Goal: Find contact information: Find contact information

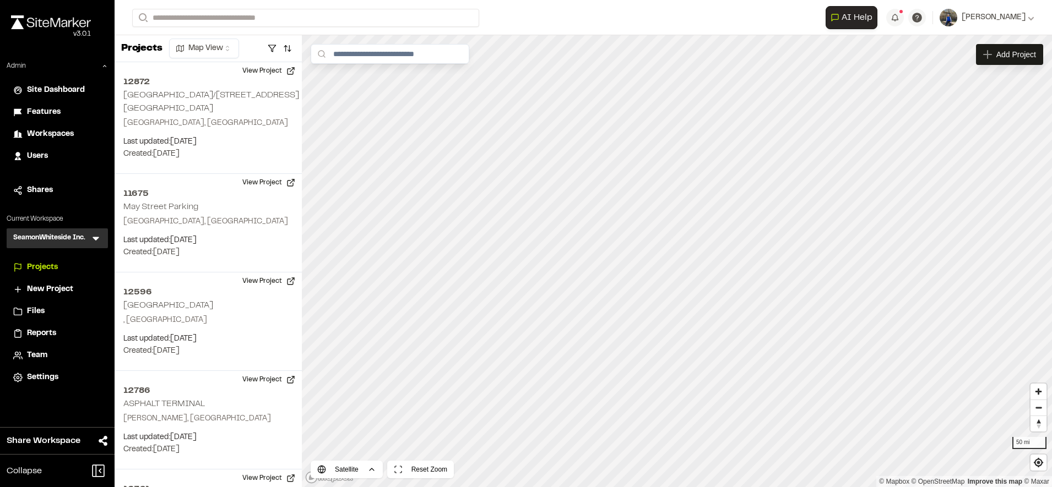
drag, startPoint x: 0, startPoint y: 0, endPoint x: 93, endPoint y: 239, distance: 256.5
click at [93, 239] on icon at bounding box center [95, 238] width 11 height 11
click at [64, 259] on li at bounding box center [57, 263] width 100 height 24
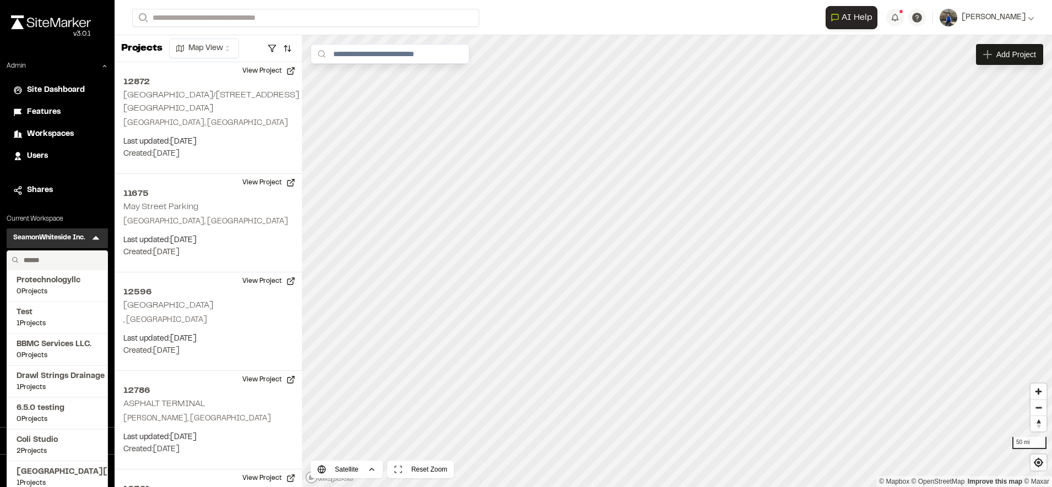
click at [64, 259] on input "text" at bounding box center [61, 260] width 84 height 19
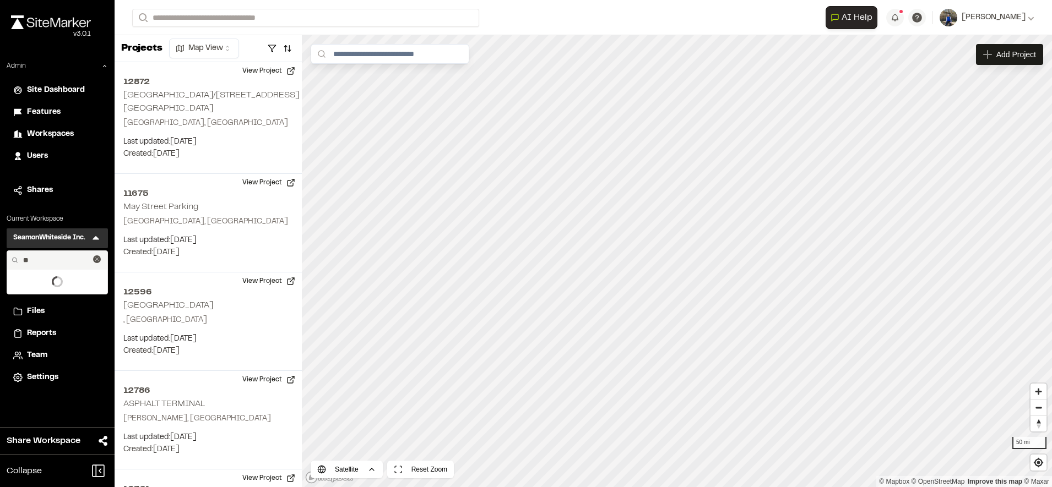
type input "*"
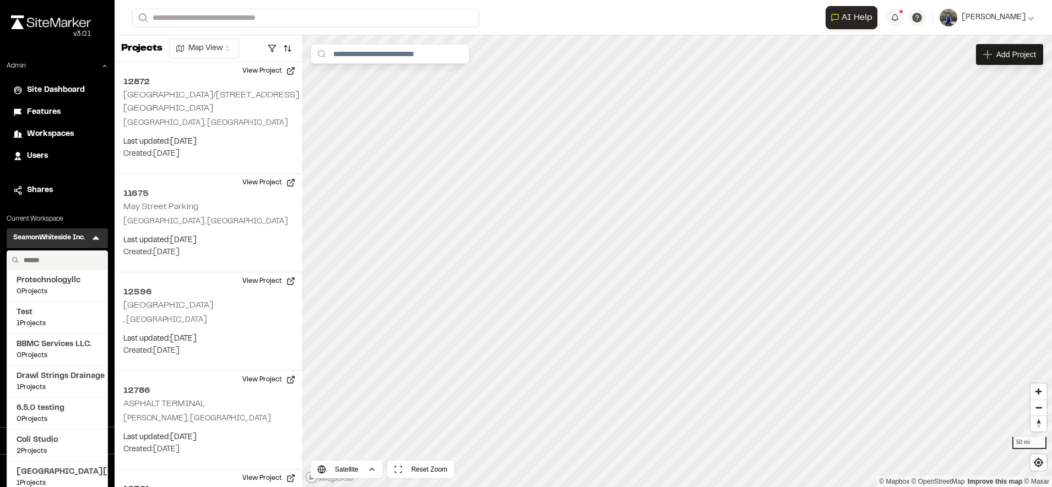
click at [66, 47] on div "Close sidebar v 3.0.1" at bounding box center [57, 35] width 115 height 52
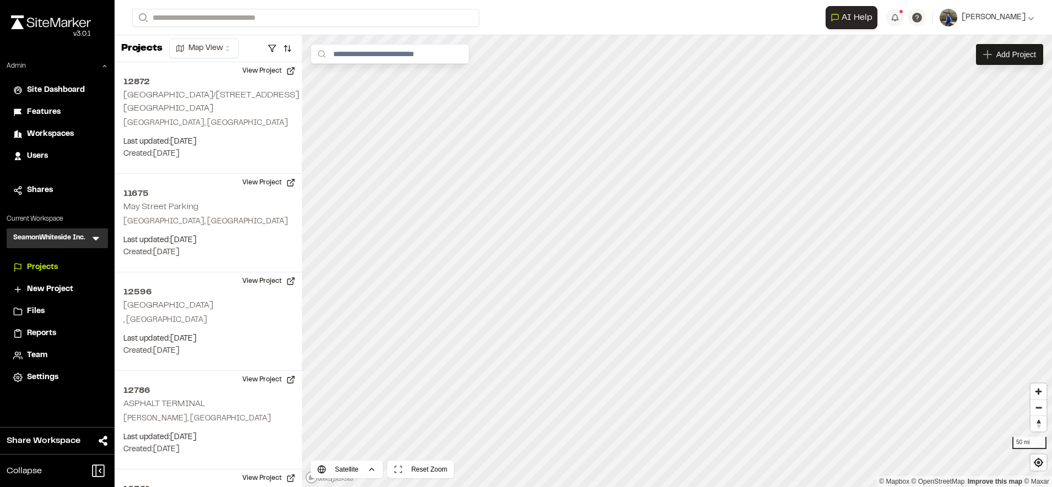
click at [97, 235] on icon at bounding box center [95, 238] width 11 height 11
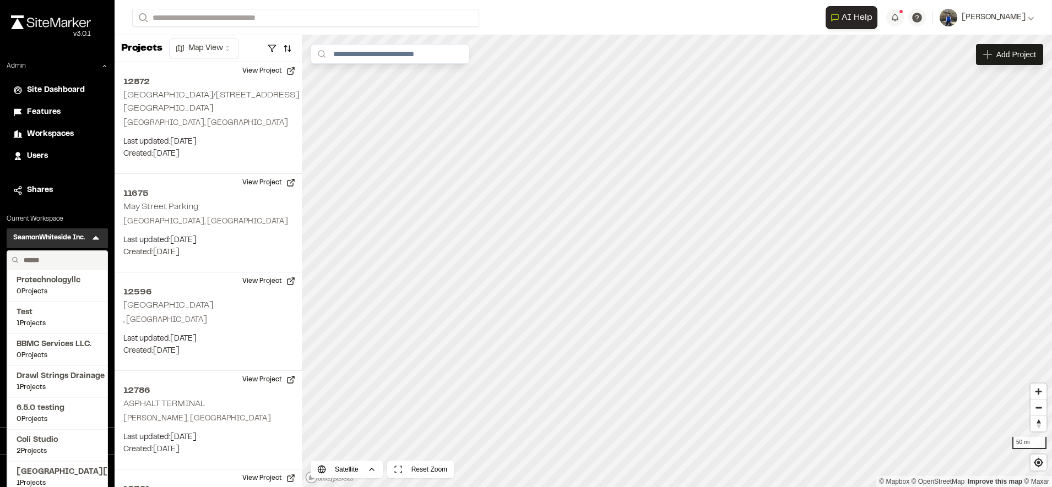
click at [56, 262] on input "text" at bounding box center [61, 260] width 84 height 19
type input "*"
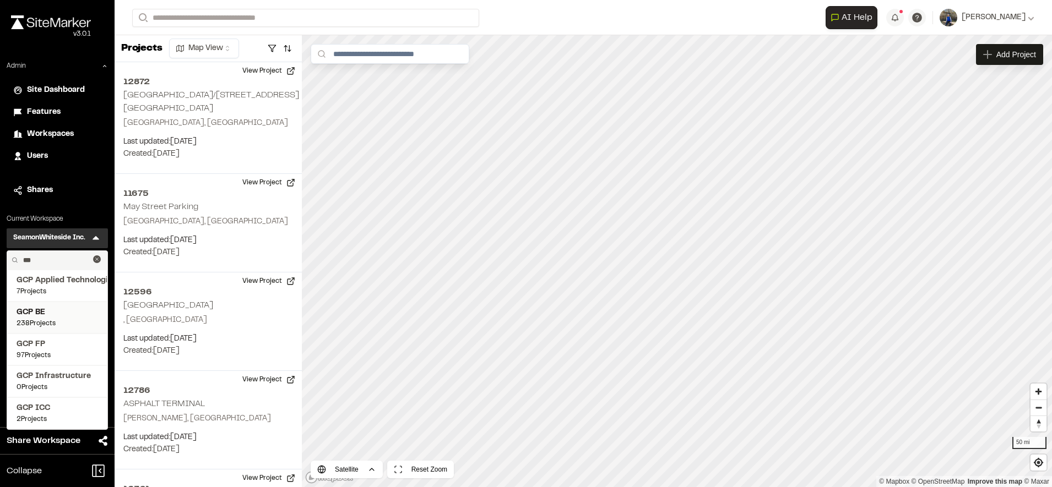
type input "***"
click at [48, 313] on span "GCP BE" at bounding box center [58, 313] width 82 height 12
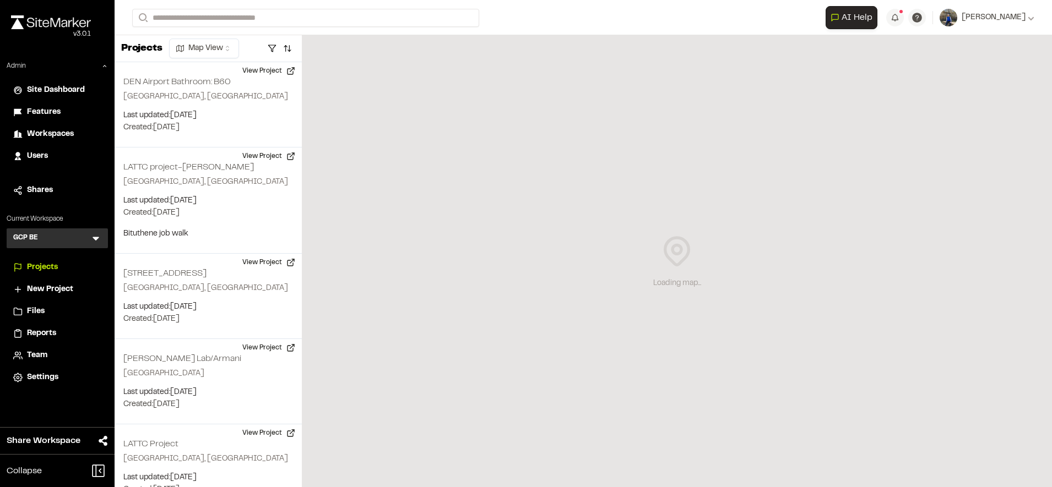
click at [45, 330] on span "Reports" at bounding box center [41, 334] width 29 height 12
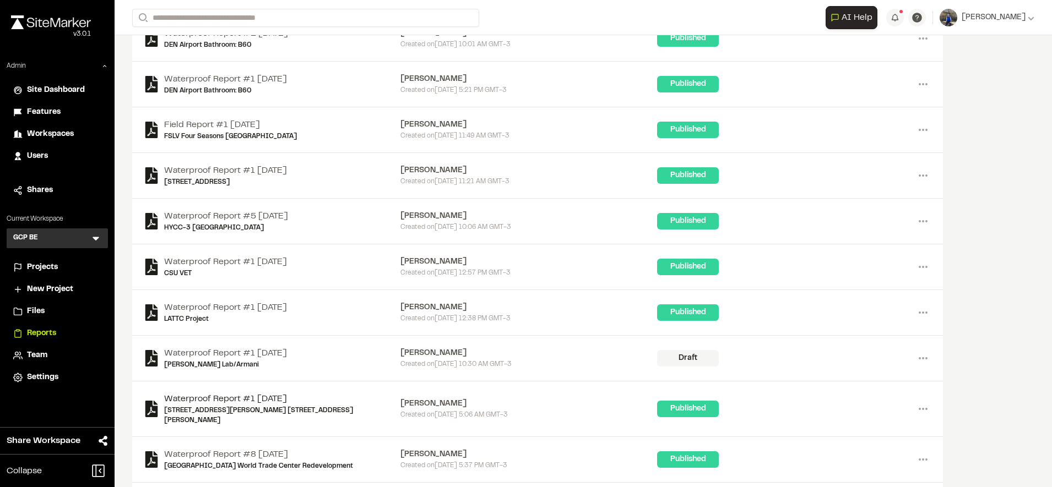
scroll to position [105, 0]
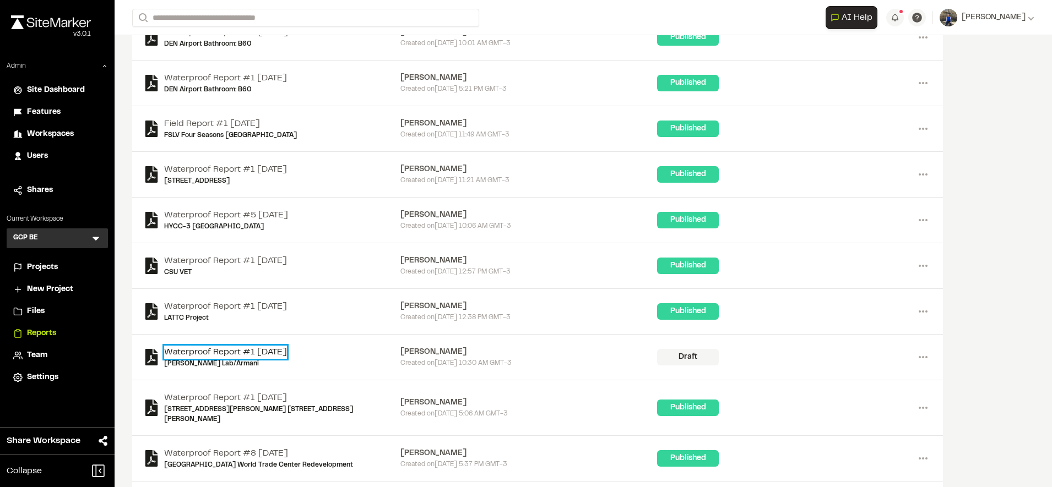
click at [271, 350] on link "Waterproof Report #1 [DATE]" at bounding box center [225, 352] width 123 height 13
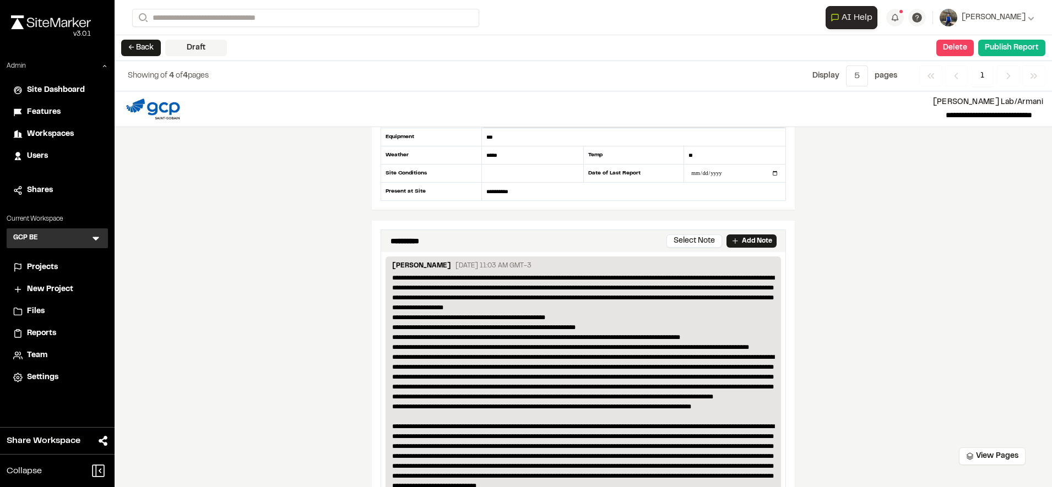
scroll to position [202, 0]
click at [697, 247] on button "Select Note" at bounding box center [694, 240] width 56 height 13
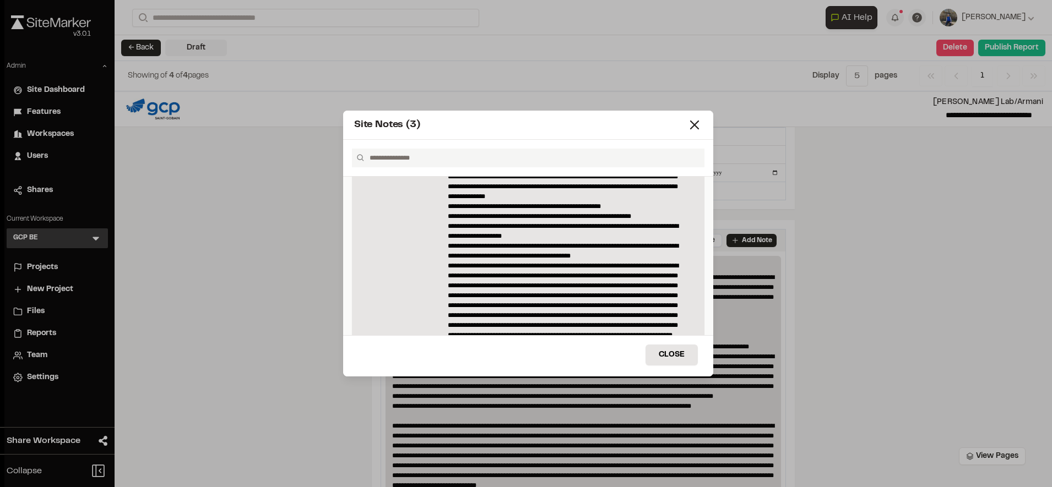
scroll to position [0, 0]
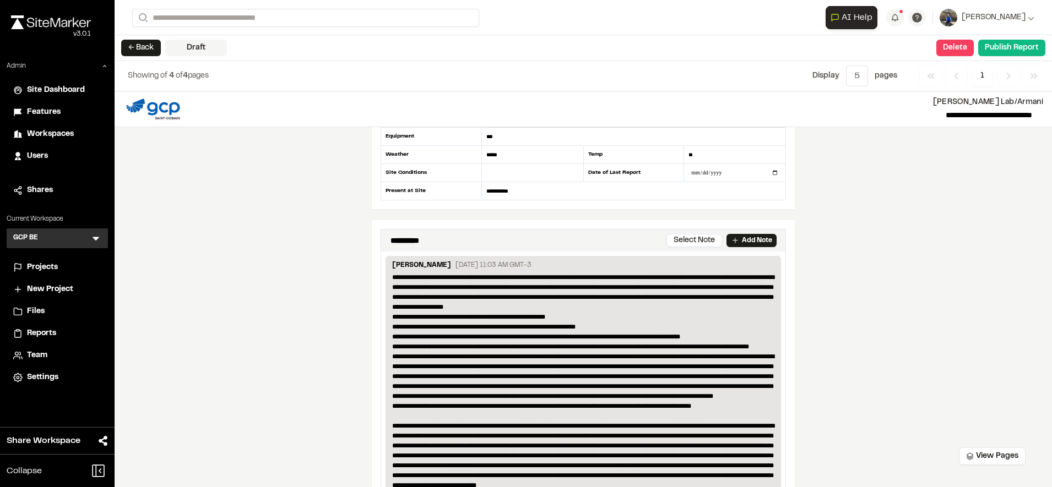
click at [286, 170] on div "Site Notes (3) Load More Close" at bounding box center [527, 252] width 1047 height 487
click at [140, 45] on button "← Back" at bounding box center [141, 48] width 40 height 17
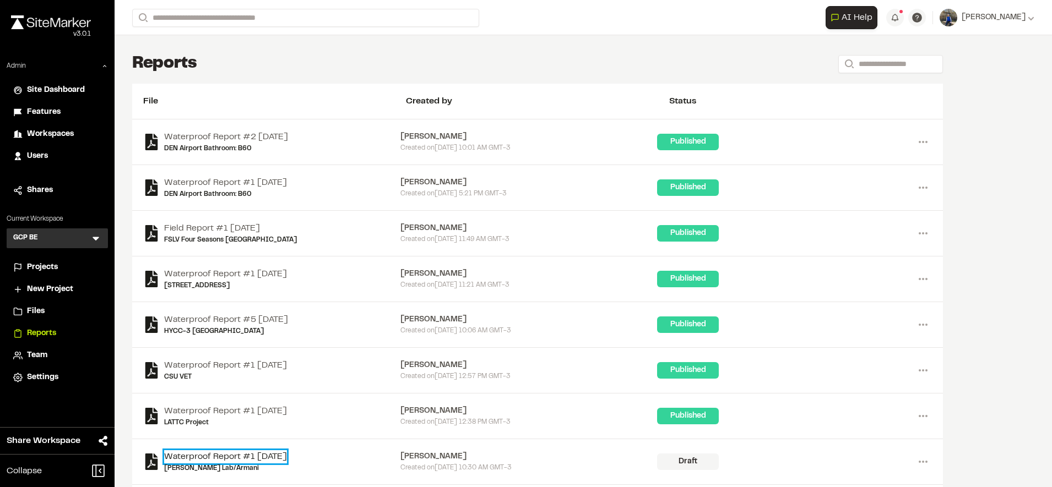
click at [286, 461] on link "Waterproof Report #1 [DATE]" at bounding box center [225, 456] width 123 height 13
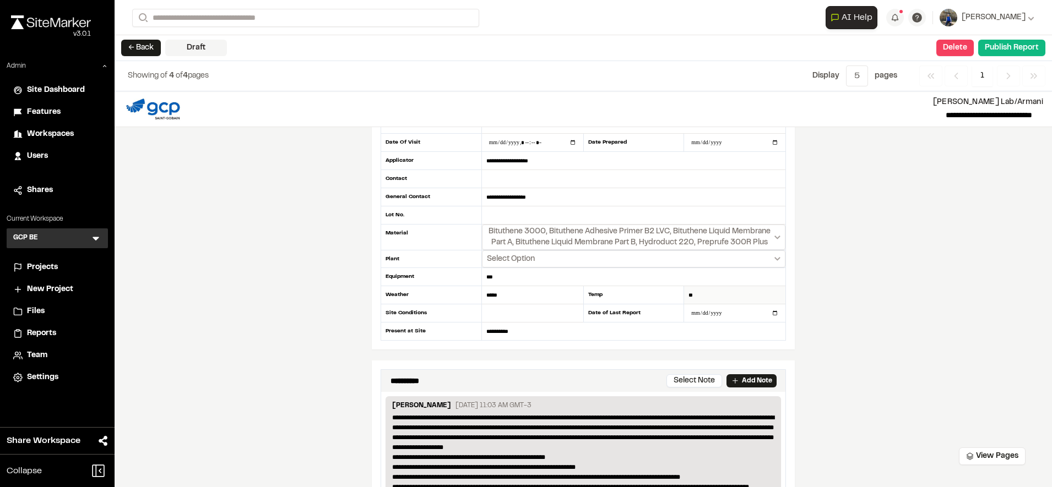
scroll to position [287, 0]
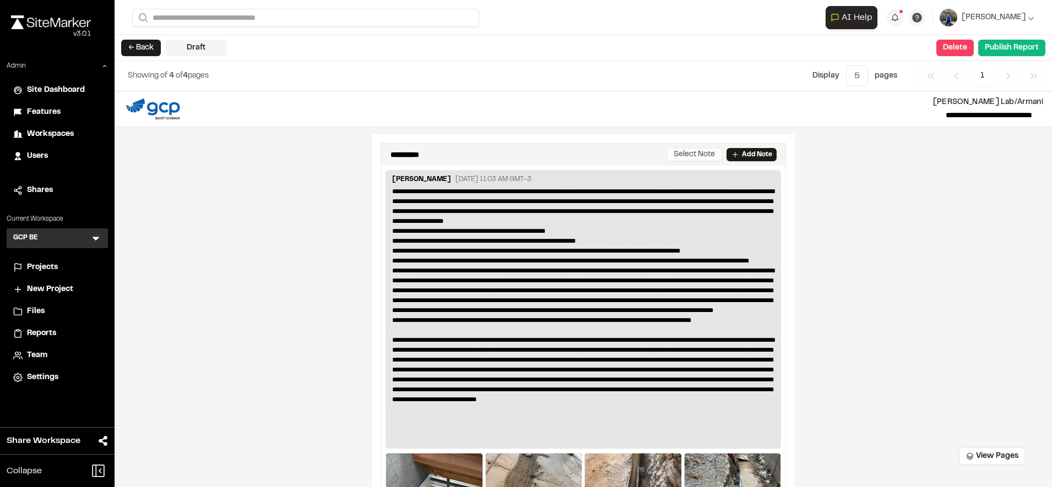
click at [694, 161] on button "Select Note" at bounding box center [694, 154] width 56 height 13
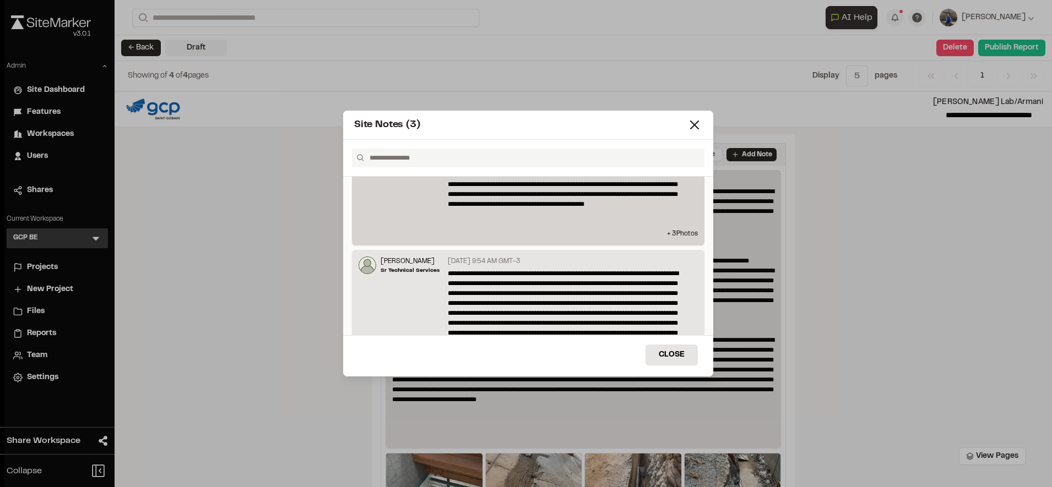
scroll to position [677, 0]
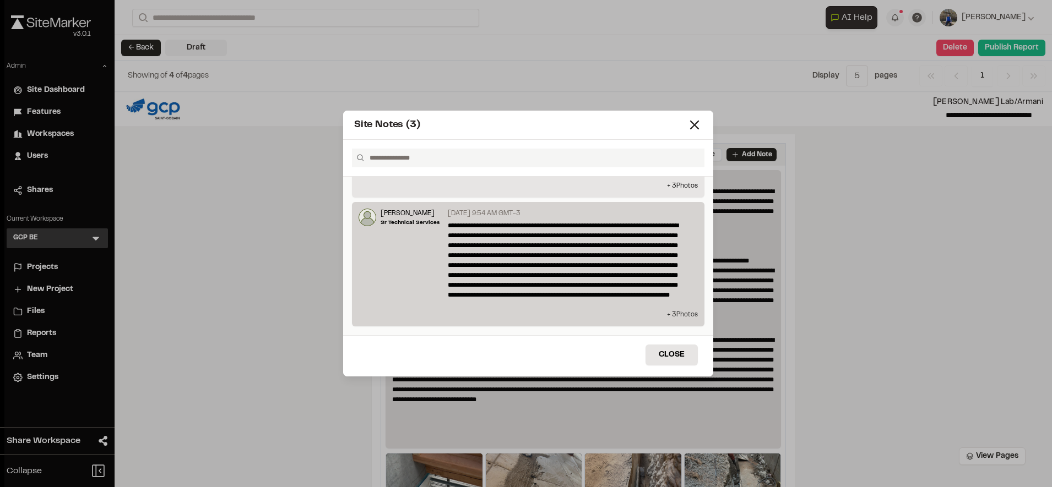
click at [665, 311] on p "+ 3 Photo s" at bounding box center [527, 315] width 339 height 10
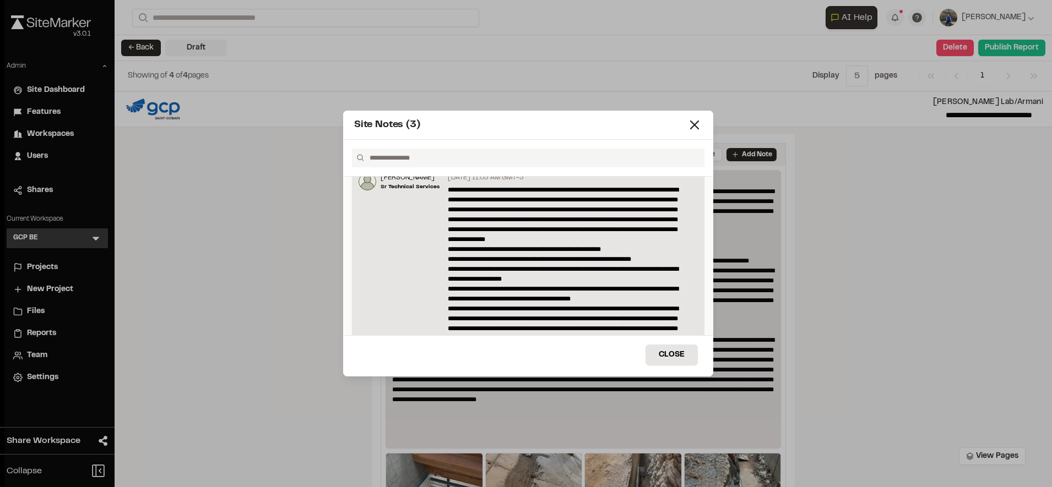
scroll to position [13, 0]
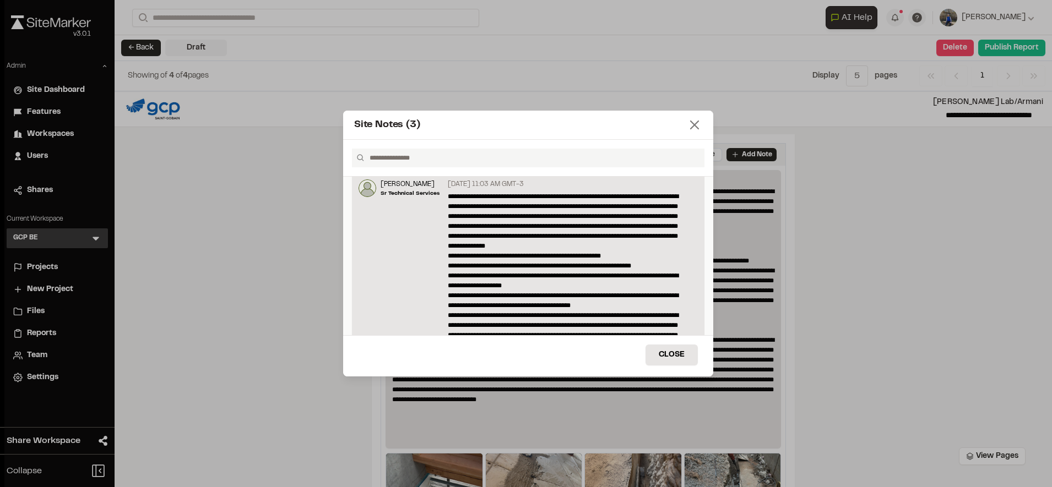
click at [699, 127] on icon at bounding box center [694, 124] width 15 height 15
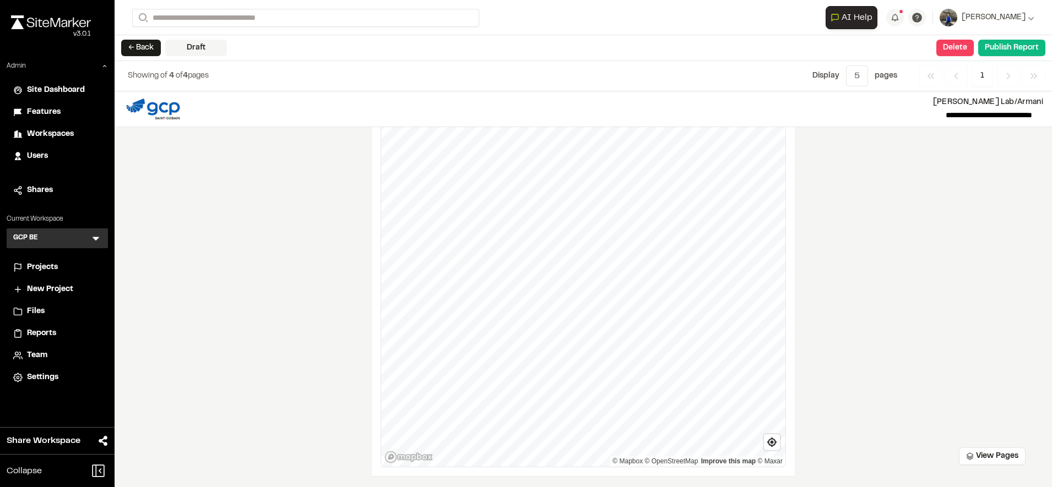
scroll to position [1101, 0]
click at [145, 50] on button "← Back" at bounding box center [141, 48] width 40 height 17
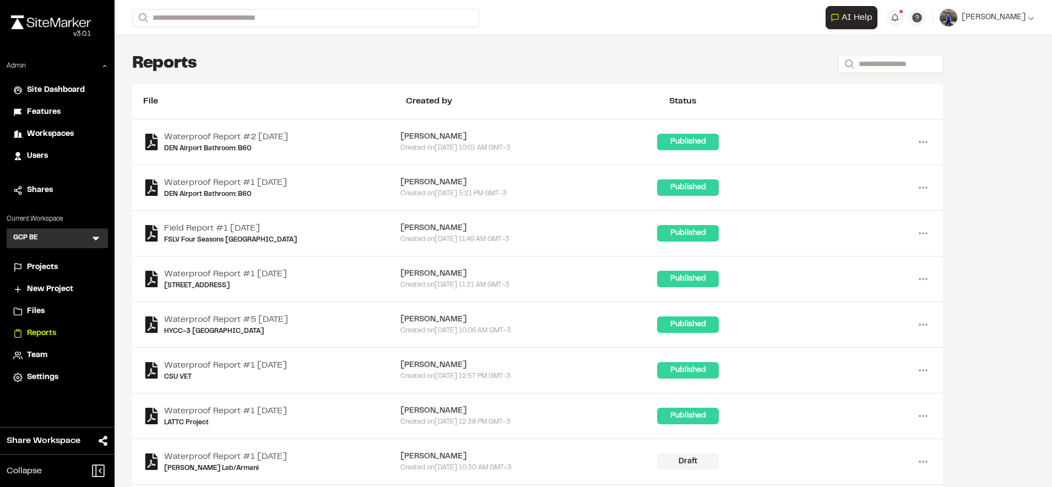
click at [79, 269] on div "Projects" at bounding box center [64, 268] width 74 height 12
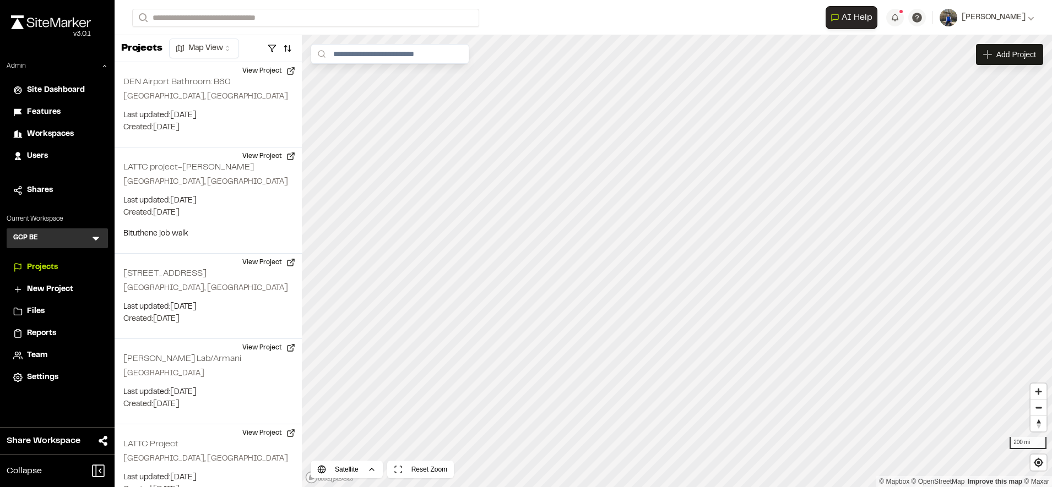
click at [49, 333] on span "Reports" at bounding box center [41, 334] width 29 height 12
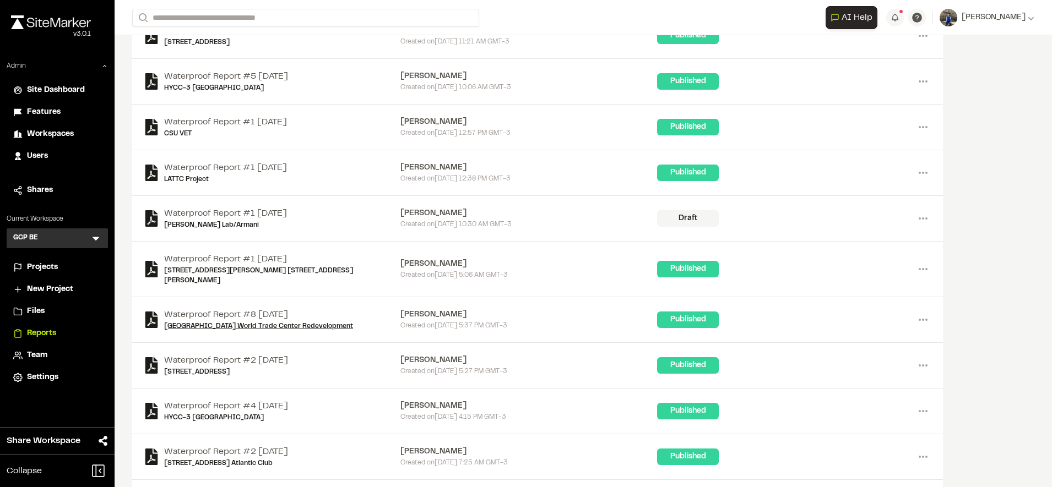
scroll to position [290, 0]
click at [269, 214] on link "Waterproof Report #1 [DATE]" at bounding box center [225, 213] width 123 height 13
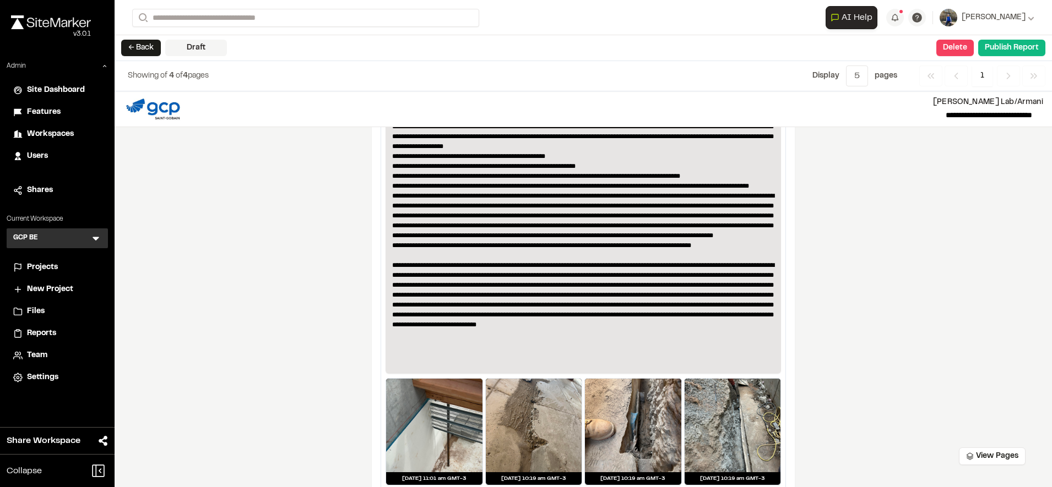
scroll to position [355, 0]
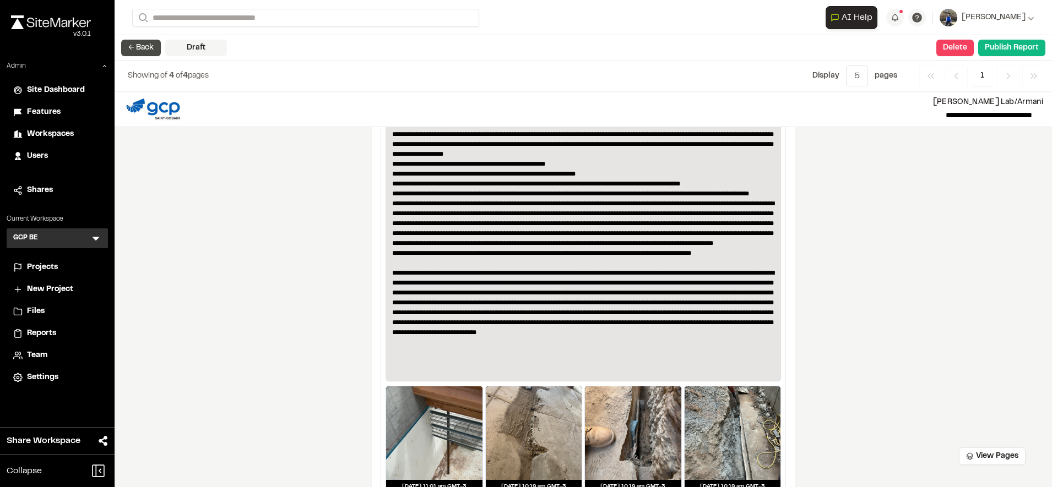
click at [138, 46] on button "← Back" at bounding box center [141, 48] width 40 height 17
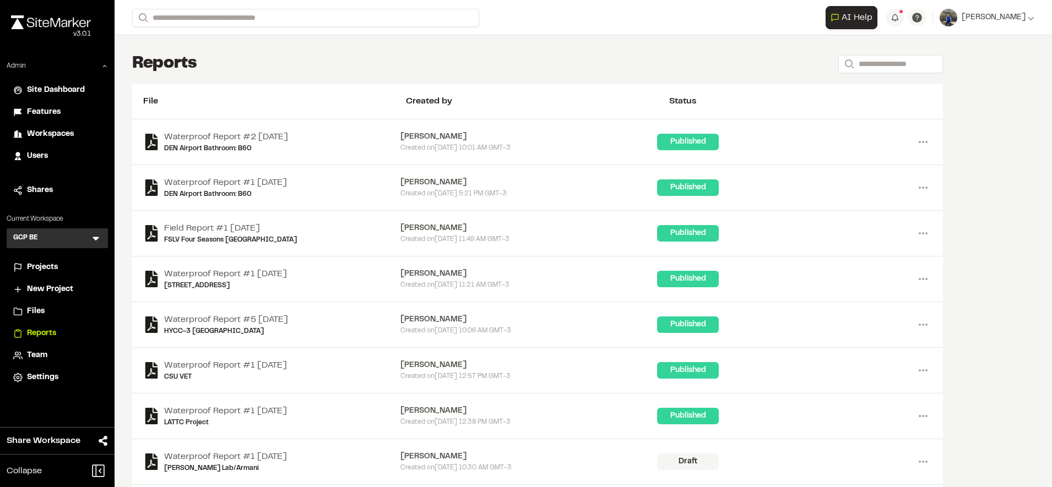
click at [56, 267] on span "Projects" at bounding box center [42, 268] width 31 height 12
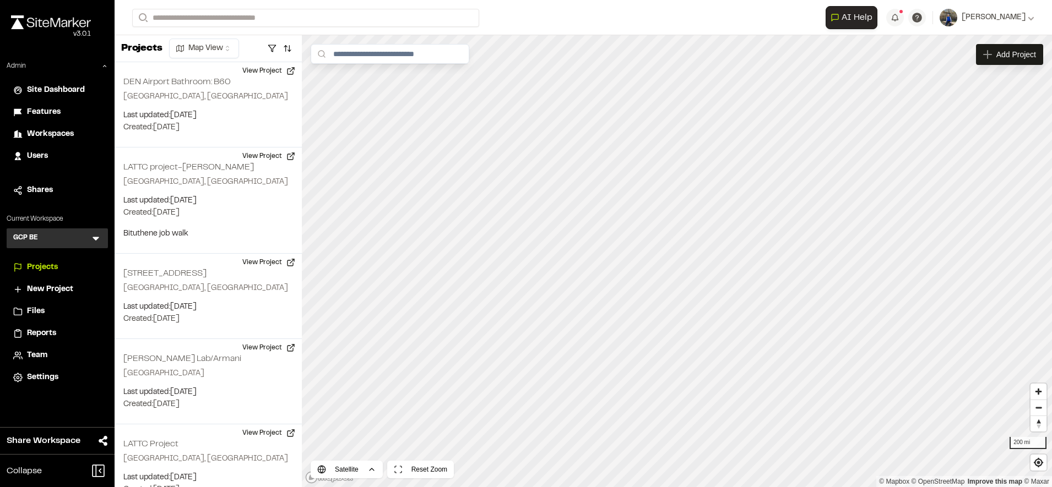
click at [40, 326] on li "Reports" at bounding box center [57, 333] width 101 height 21
click at [41, 328] on span "Reports" at bounding box center [41, 334] width 29 height 12
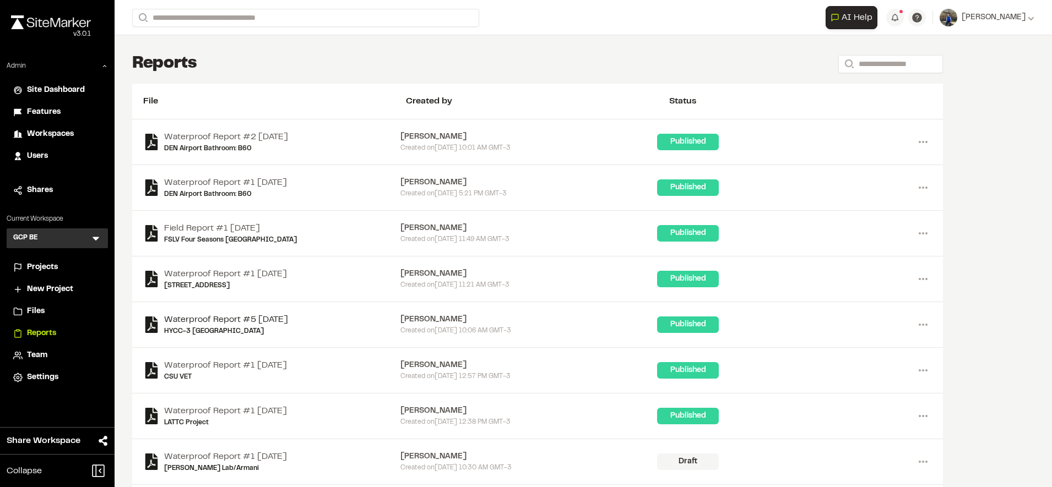
scroll to position [138, 0]
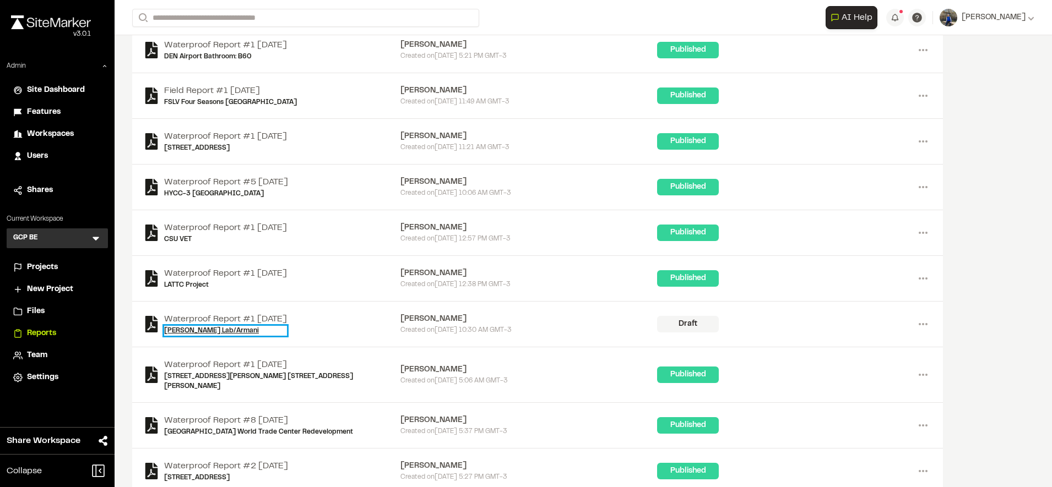
click at [229, 330] on link "[PERSON_NAME] Lab/Armani" at bounding box center [225, 331] width 123 height 10
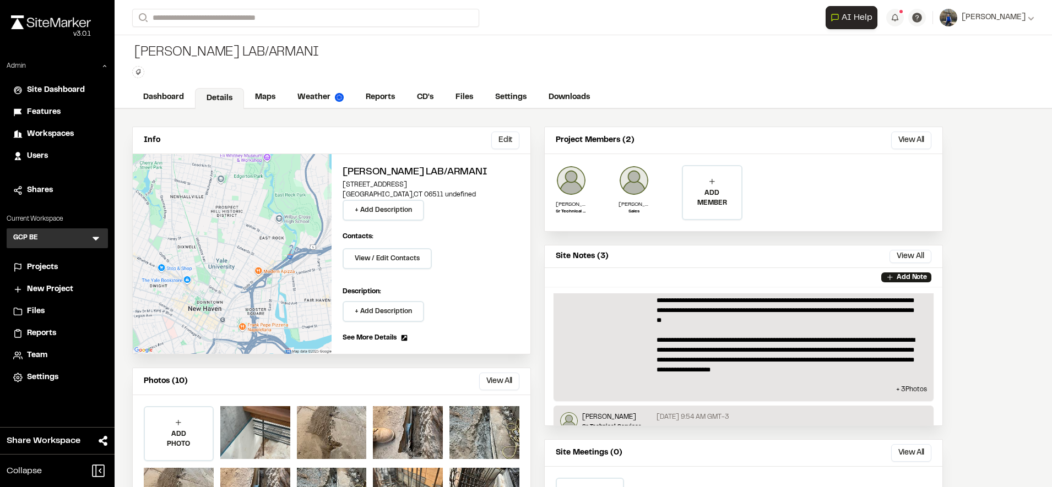
scroll to position [641, 0]
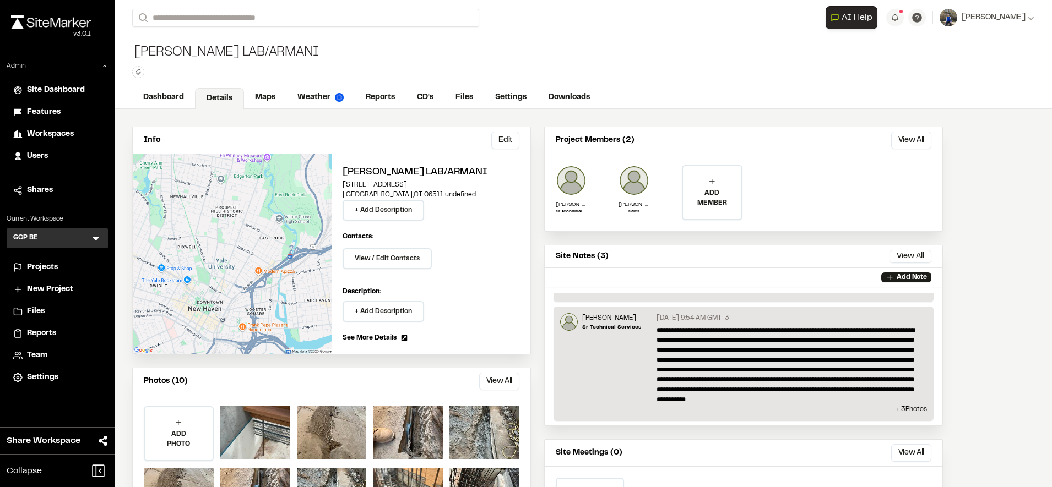
click at [745, 269] on div "Add Note" at bounding box center [744, 277] width 398 height 19
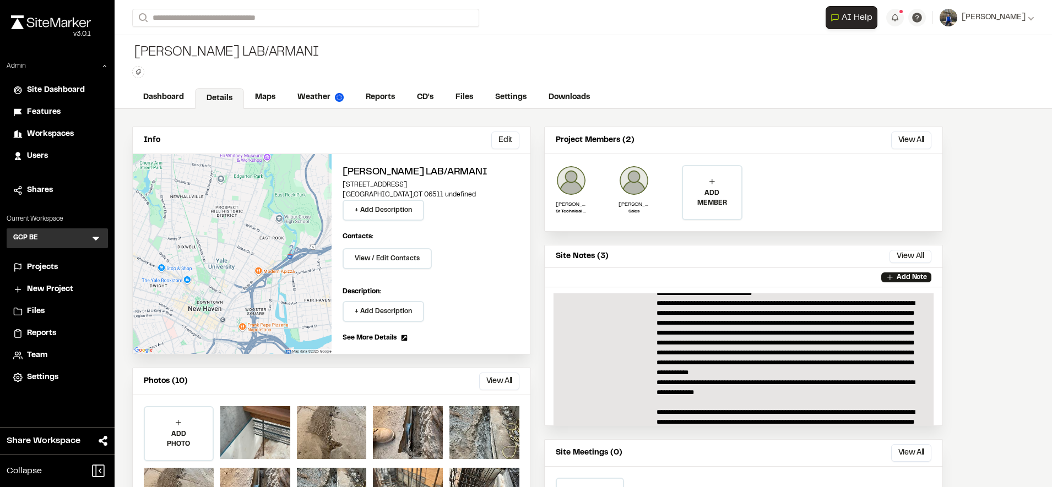
scroll to position [122, 0]
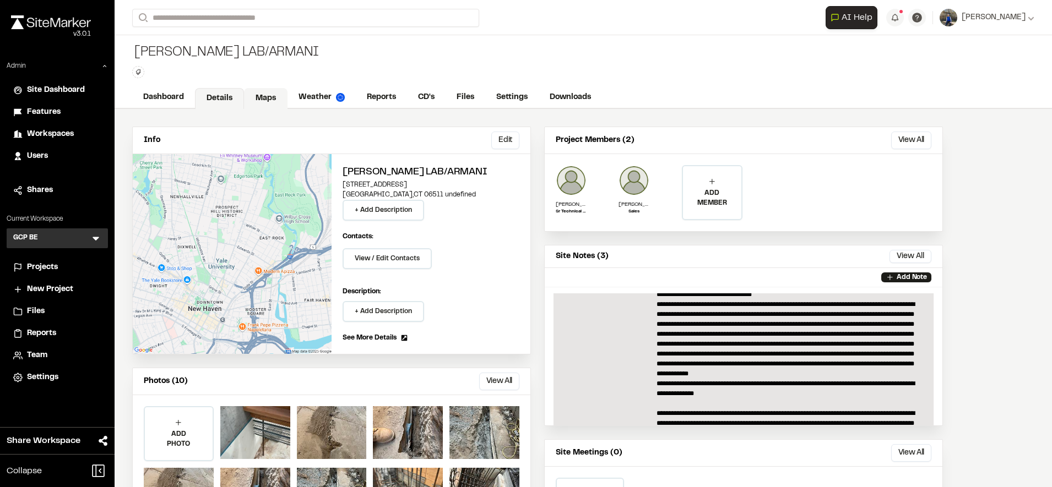
click at [275, 101] on link "Maps" at bounding box center [266, 98] width 44 height 21
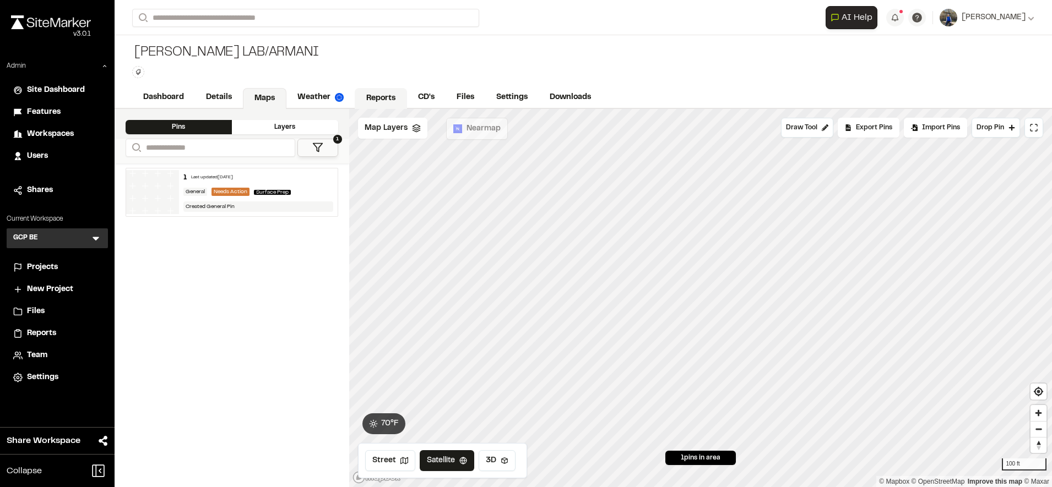
click at [377, 95] on link "Reports" at bounding box center [381, 98] width 52 height 21
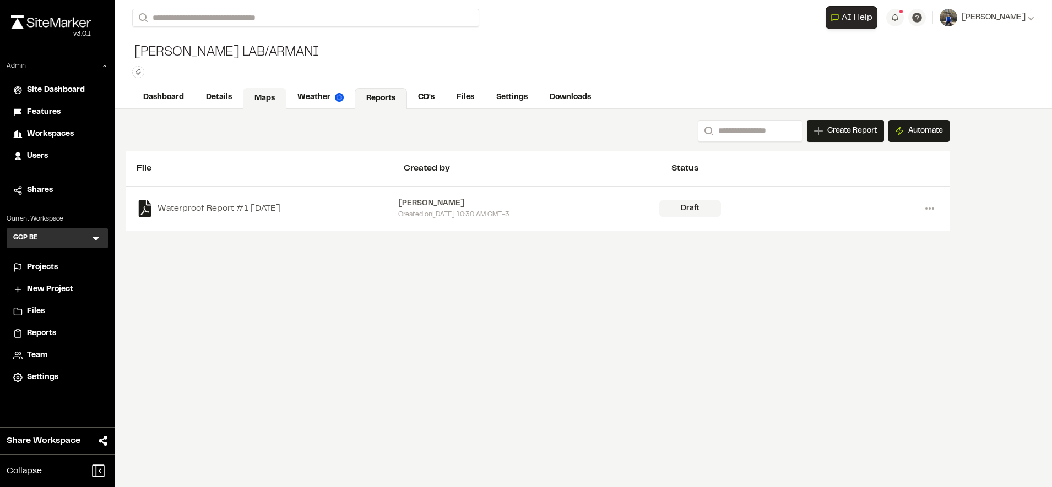
click at [267, 100] on link "Maps" at bounding box center [265, 98] width 44 height 21
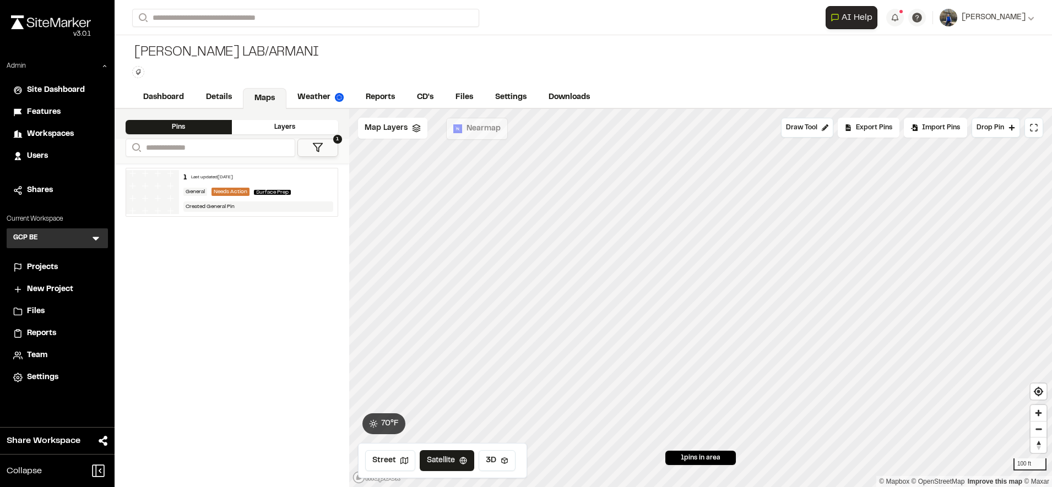
click at [44, 338] on span "Reports" at bounding box center [41, 334] width 29 height 12
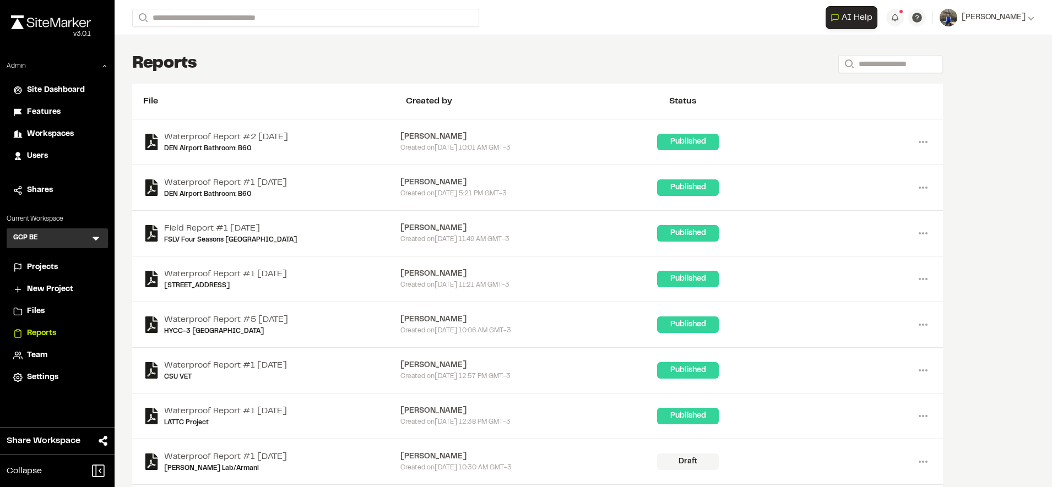
drag, startPoint x: 396, startPoint y: 454, endPoint x: 456, endPoint y: 454, distance: 60.0
click at [456, 454] on div "Waterproof Report #1 [DATE] Yale [PERSON_NAME] Lab/[PERSON_NAME] Created [DATE]…" at bounding box center [537, 461] width 789 height 23
click at [456, 454] on div "[PERSON_NAME]" at bounding box center [528, 457] width 257 height 12
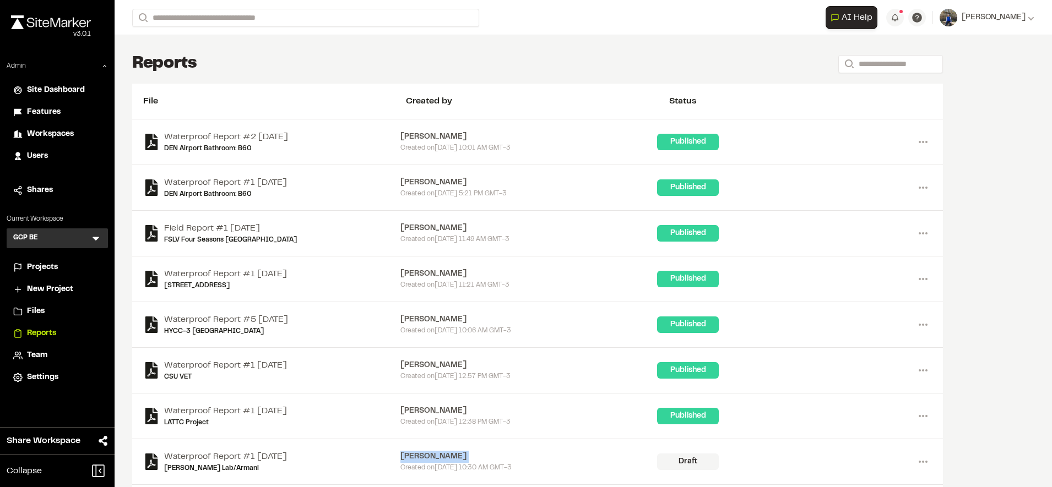
drag, startPoint x: 472, startPoint y: 442, endPoint x: 460, endPoint y: 449, distance: 14.8
click at [472, 442] on div "Waterproof Report #1 [DATE] Yale [PERSON_NAME] Lab/[PERSON_NAME] Created [DATE]…" at bounding box center [537, 462] width 811 height 46
drag, startPoint x: 402, startPoint y: 455, endPoint x: 450, endPoint y: 455, distance: 48.5
click at [450, 455] on div "[PERSON_NAME]" at bounding box center [528, 457] width 257 height 12
copy div "[PERSON_NAME]"
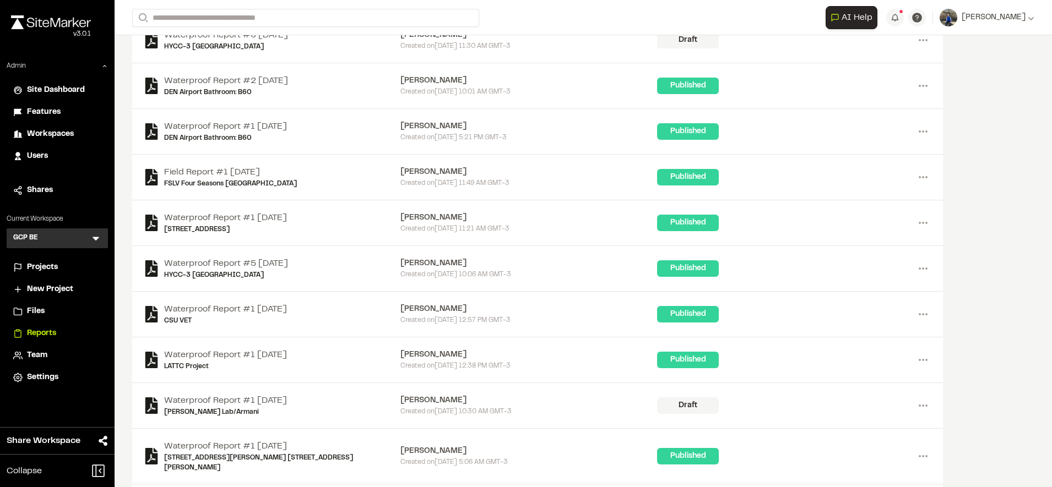
scroll to position [149, 0]
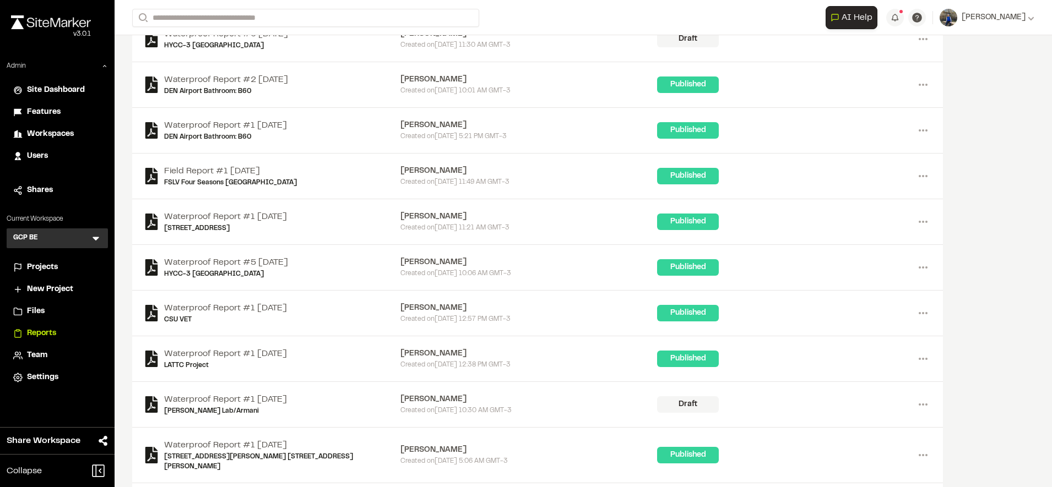
click at [46, 361] on span "Team" at bounding box center [37, 356] width 20 height 12
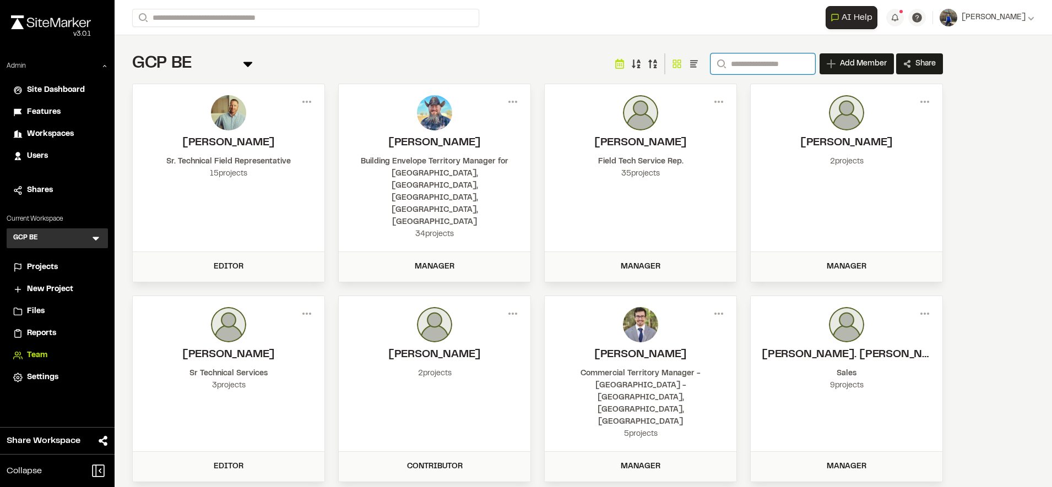
paste input "**********"
click at [753, 58] on input "**********" at bounding box center [762, 63] width 105 height 21
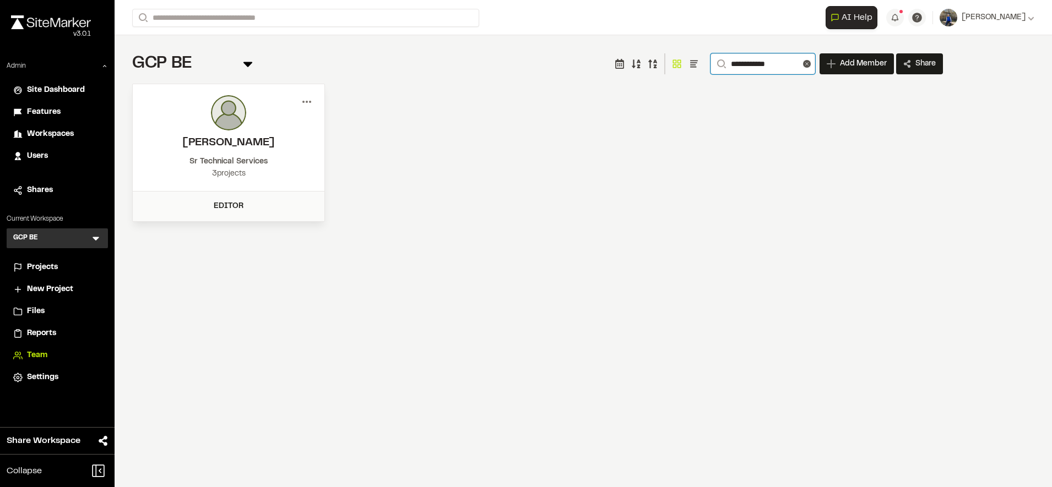
type input "**********"
click at [307, 98] on icon at bounding box center [307, 102] width 18 height 18
click at [249, 124] on div "View" at bounding box center [267, 125] width 96 height 17
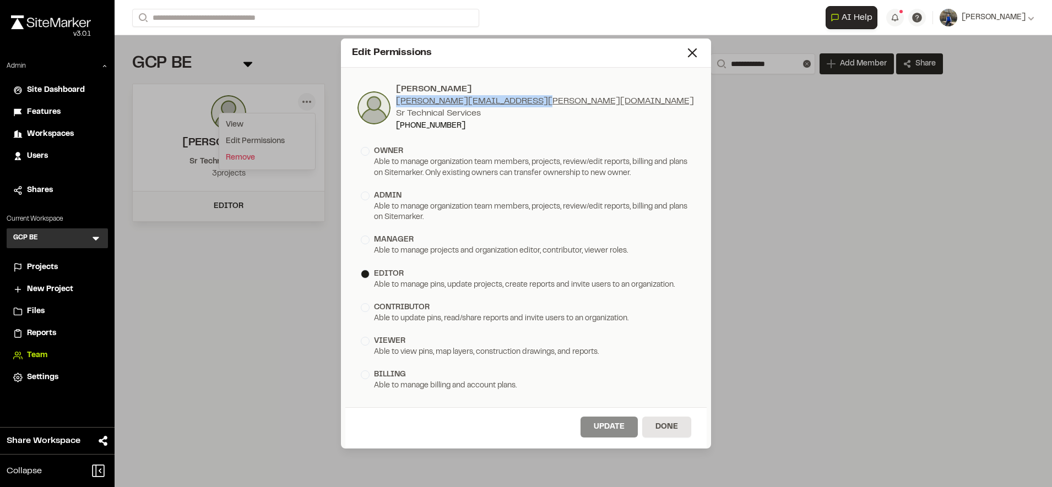
drag, startPoint x: 533, startPoint y: 101, endPoint x: 396, endPoint y: 101, distance: 137.1
click at [396, 101] on div "[PERSON_NAME] [PERSON_NAME][EMAIL_ADDRESS][DOMAIN_NAME] Sr Technical Services […" at bounding box center [525, 107] width 339 height 49
copy link "[PERSON_NAME][EMAIL_ADDRESS][PERSON_NAME][DOMAIN_NAME]"
